Goal: Task Accomplishment & Management: Manage account settings

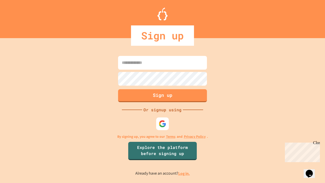
click at [185, 173] on link "Log in." at bounding box center [184, 173] width 12 height 5
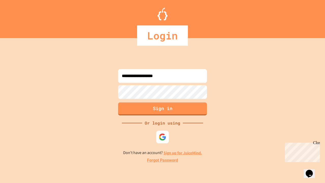
type input "**********"
